Goal: Find specific page/section: Find specific page/section

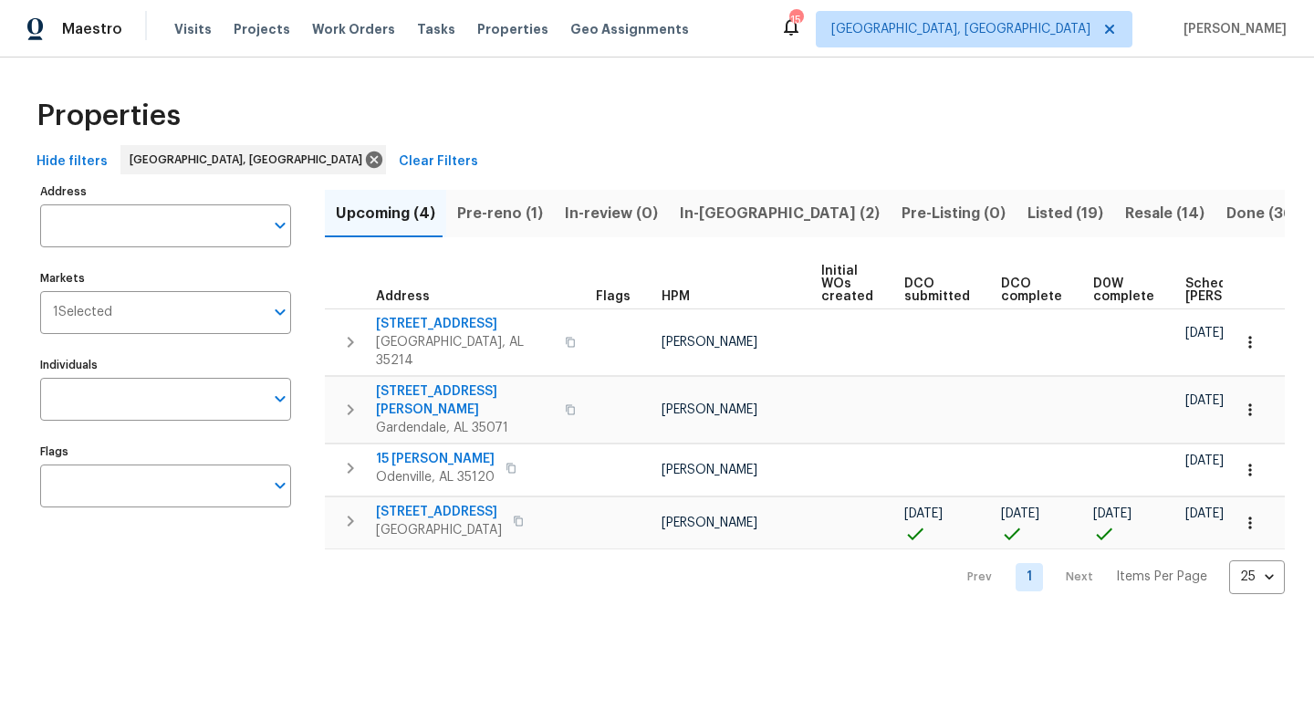
scroll to position [0, 200]
click at [684, 204] on span "In-[GEOGRAPHIC_DATA] (3)" at bounding box center [784, 214] width 200 height 26
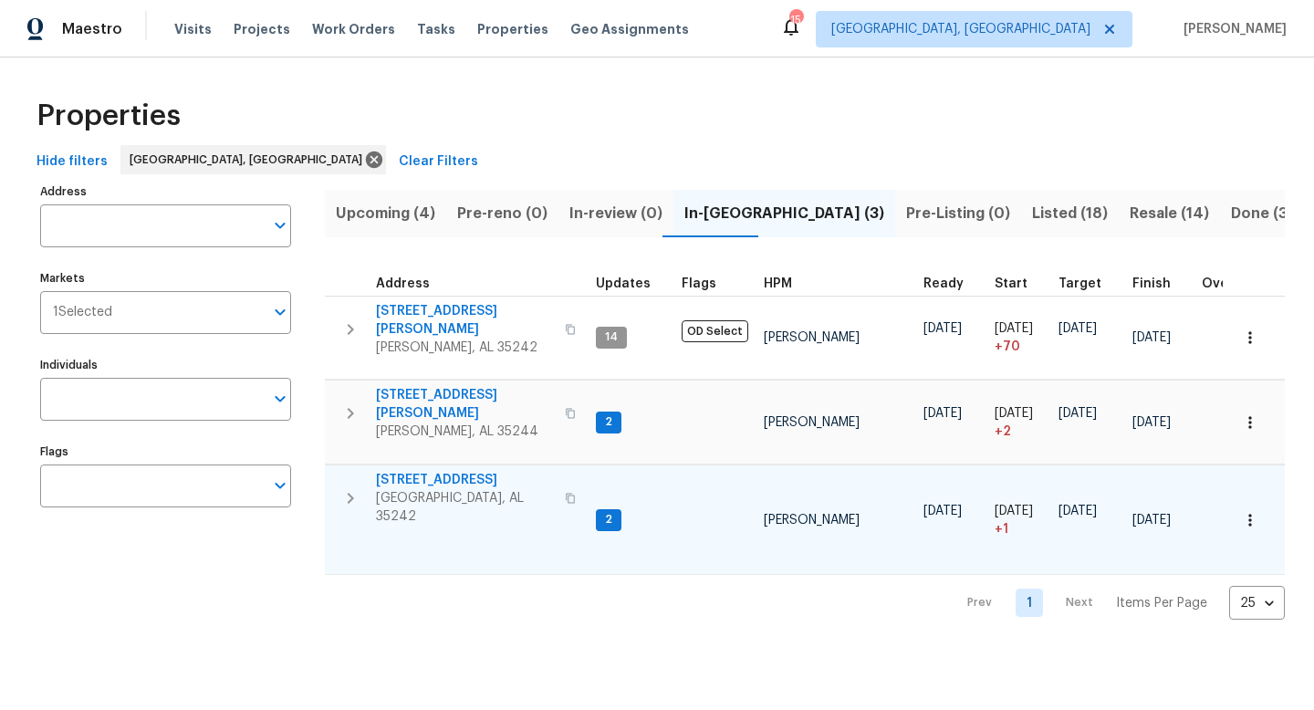
click at [565, 493] on icon "button" at bounding box center [570, 498] width 11 height 11
click at [439, 471] on span "[STREET_ADDRESS]" at bounding box center [465, 480] width 178 height 18
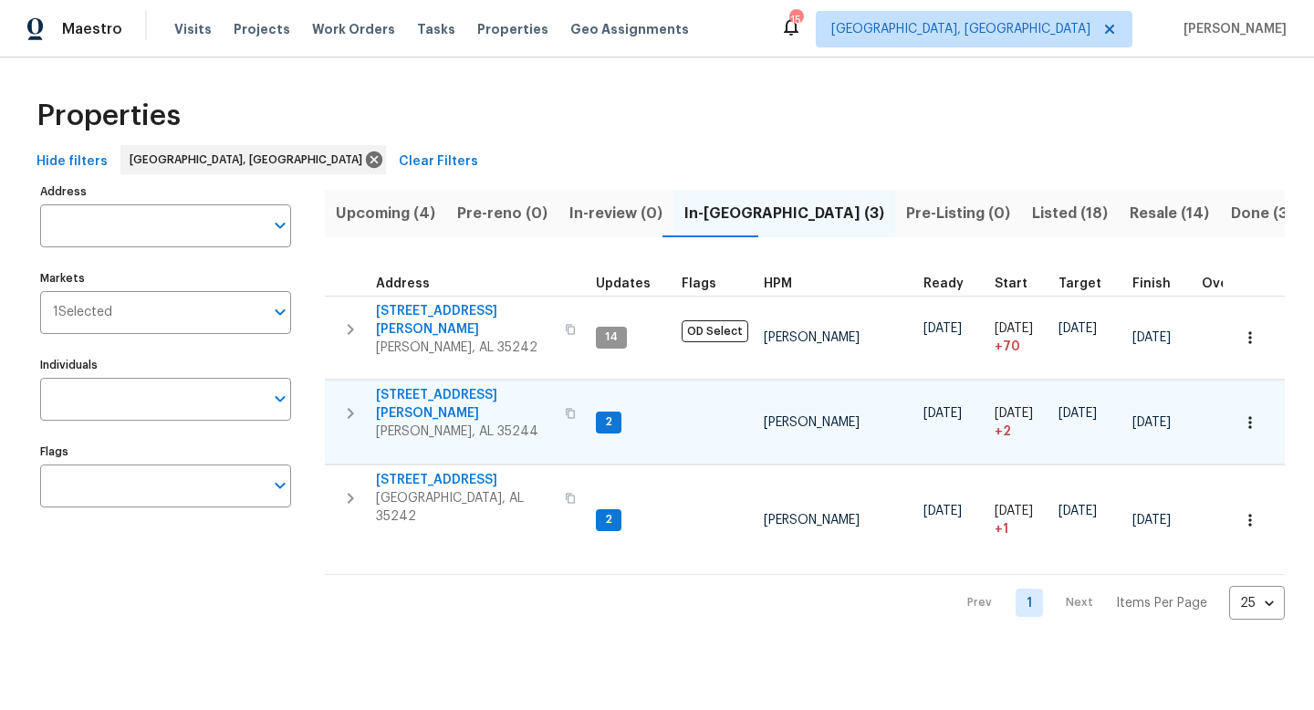
click at [565, 408] on icon "button" at bounding box center [570, 413] width 11 height 11
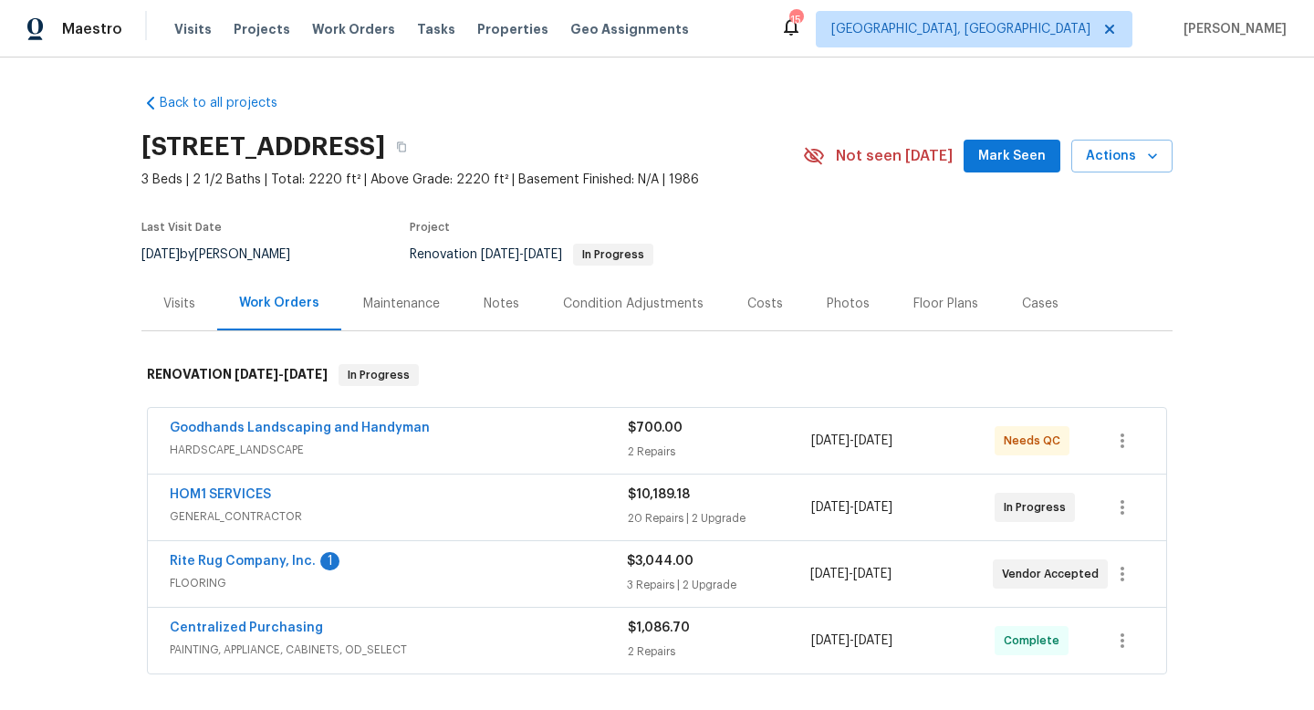
click at [940, 291] on div "Floor Plans" at bounding box center [945, 303] width 109 height 54
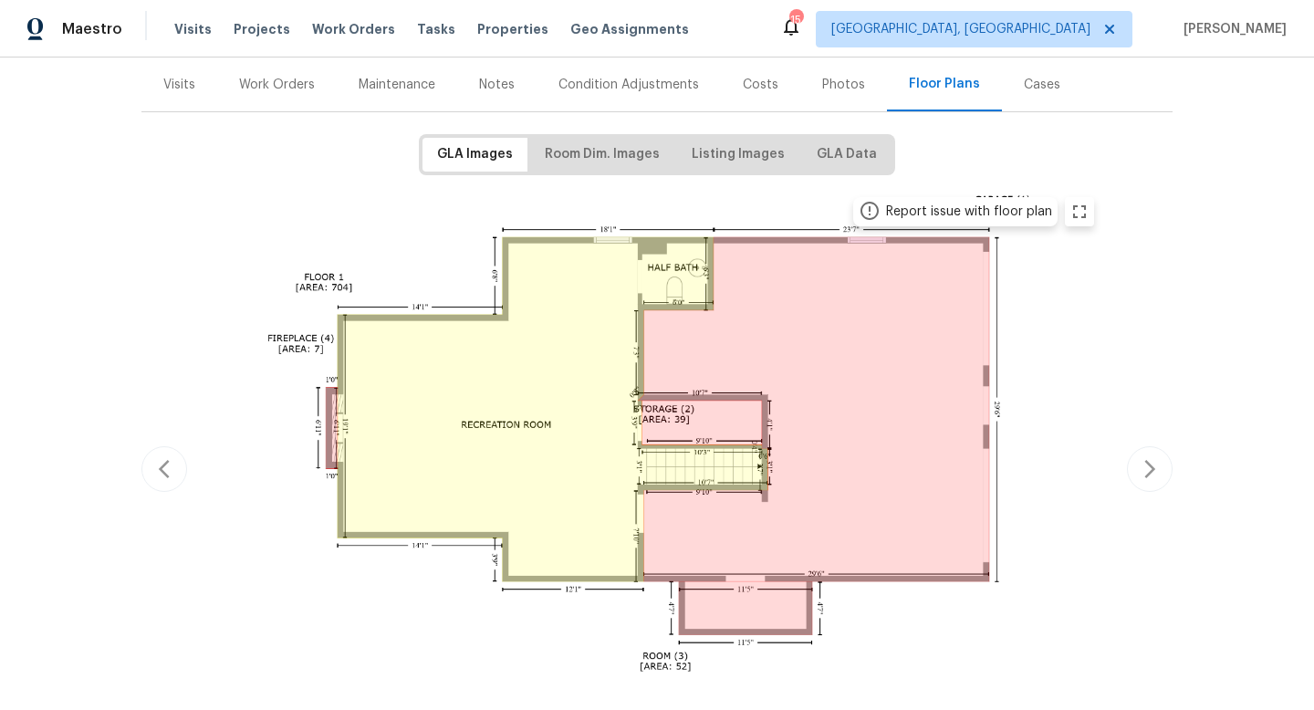
scroll to position [219, 0]
